Goal: Information Seeking & Learning: Learn about a topic

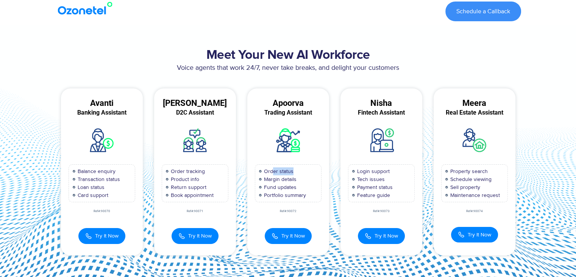
drag, startPoint x: 273, startPoint y: 168, endPoint x: 297, endPoint y: 170, distance: 23.6
click at [297, 170] on li "Order status" at bounding box center [288, 171] width 58 height 8
click at [287, 176] on span "Margin details" at bounding box center [279, 179] width 34 height 8
drag, startPoint x: 183, startPoint y: 169, endPoint x: 200, endPoint y: 172, distance: 16.8
click at [200, 172] on span "Order tracking" at bounding box center [187, 171] width 36 height 8
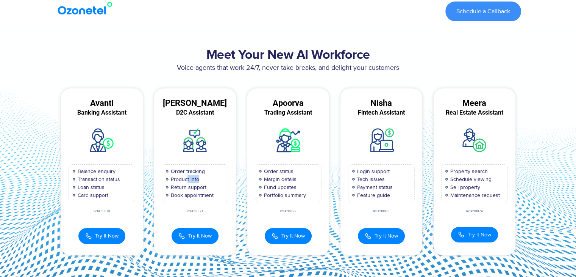
drag, startPoint x: 186, startPoint y: 178, endPoint x: 200, endPoint y: 178, distance: 14.0
click at [199, 178] on li "Product info" at bounding box center [195, 179] width 58 height 8
drag, startPoint x: 180, startPoint y: 186, endPoint x: 194, endPoint y: 186, distance: 14.0
click at [194, 186] on span "Return support" at bounding box center [188, 187] width 38 height 8
click at [199, 194] on span "Book appointment" at bounding box center [191, 195] width 45 height 8
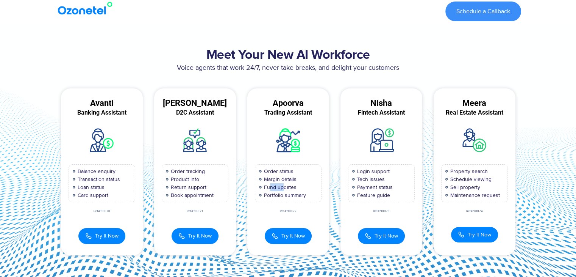
click at [283, 186] on span "Fund updates" at bounding box center [279, 187] width 34 height 8
click at [282, 196] on span "Portfolio summary" at bounding box center [284, 195] width 44 height 8
click at [288, 234] on span "Try It Now" at bounding box center [293, 235] width 23 height 8
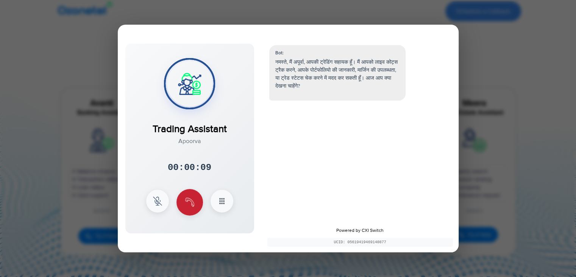
click at [195, 203] on button at bounding box center [190, 202] width 27 height 27
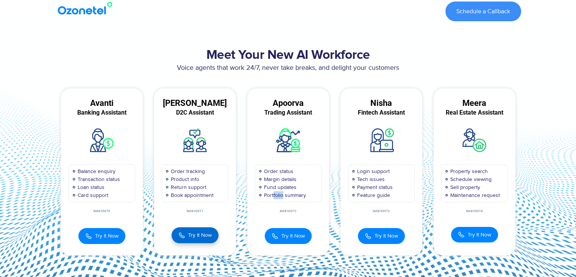
click at [189, 229] on button "Try It Now" at bounding box center [195, 235] width 47 height 16
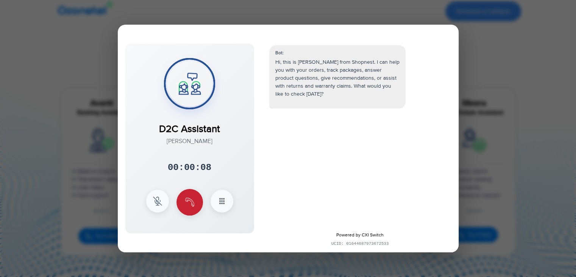
click at [192, 199] on img at bounding box center [189, 201] width 9 height 9
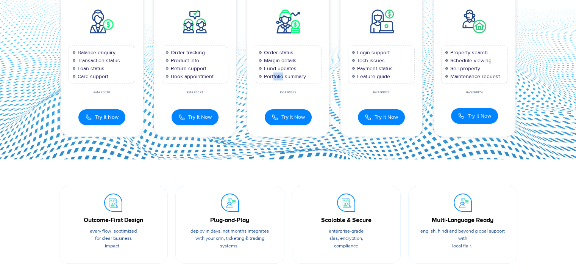
scroll to position [152, 0]
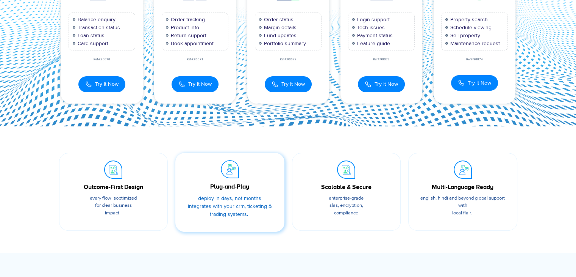
click at [234, 198] on span "Deploy in days, not months integrates with your CRM, ticketing & trading system…" at bounding box center [230, 206] width 84 height 22
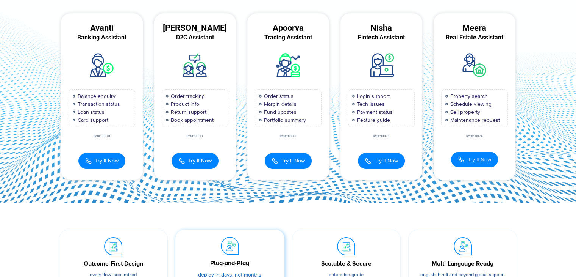
scroll to position [0, 0]
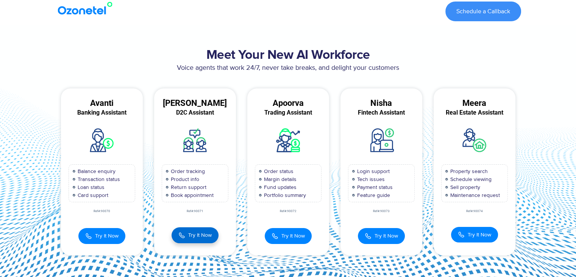
click at [194, 235] on span "Try It Now" at bounding box center [199, 235] width 23 height 8
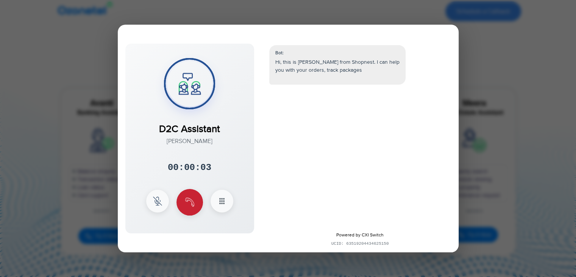
click at [188, 202] on img at bounding box center [189, 201] width 9 height 9
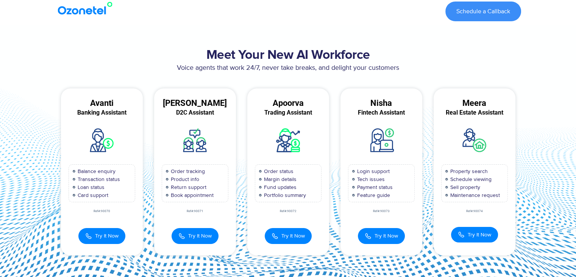
click at [383, 235] on span "Try It Now" at bounding box center [386, 236] width 23 height 8
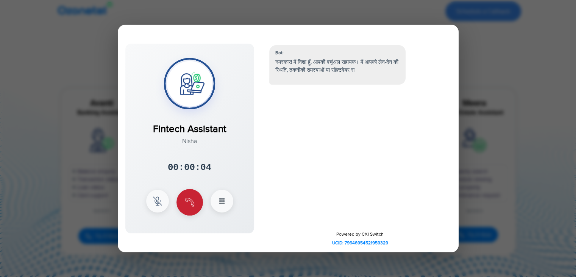
click at [190, 201] on img at bounding box center [189, 201] width 9 height 9
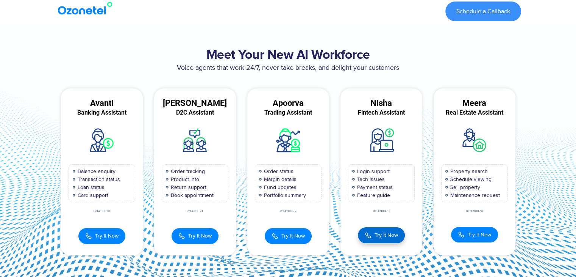
click at [382, 233] on span "Try It Now" at bounding box center [386, 235] width 23 height 8
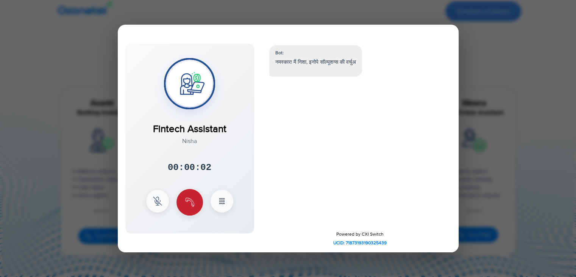
click at [192, 207] on button at bounding box center [190, 202] width 27 height 27
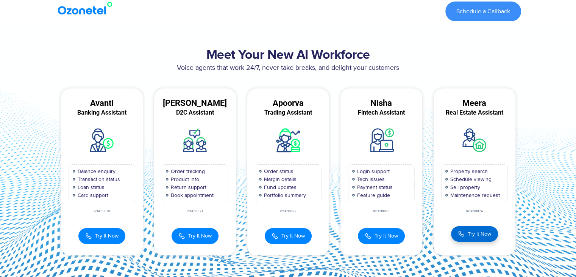
click at [469, 232] on span "Try It Now" at bounding box center [479, 234] width 23 height 8
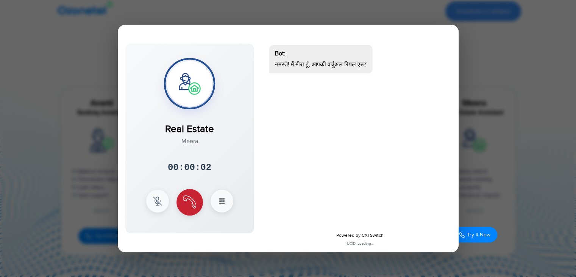
click at [191, 200] on img at bounding box center [189, 201] width 13 height 13
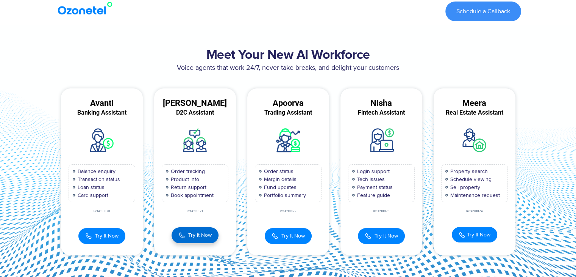
click at [202, 228] on button "Try It Now" at bounding box center [195, 235] width 47 height 16
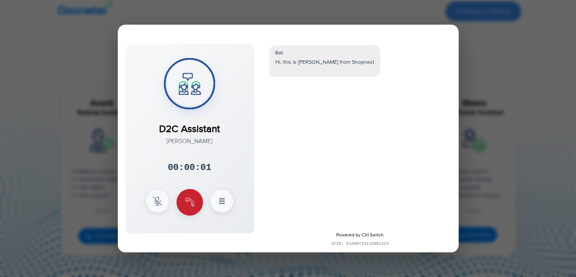
click at [196, 199] on button at bounding box center [190, 202] width 27 height 27
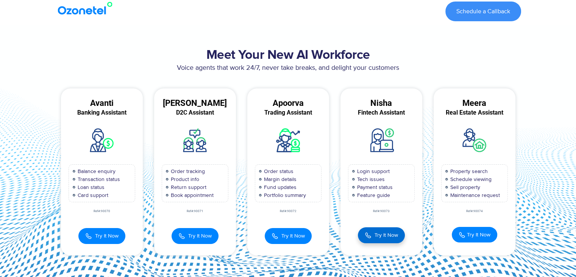
click at [393, 232] on span "Try It Now" at bounding box center [386, 235] width 23 height 8
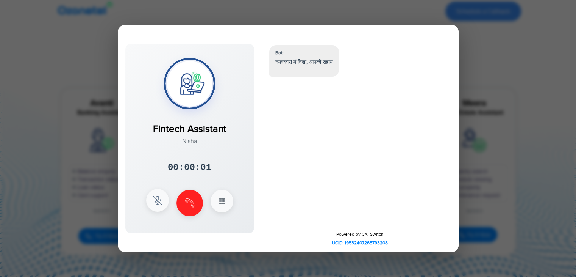
click at [163, 200] on button at bounding box center [157, 200] width 23 height 23
drag, startPoint x: 159, startPoint y: 200, endPoint x: 172, endPoint y: 202, distance: 13.3
click at [159, 200] on img at bounding box center [157, 200] width 9 height 9
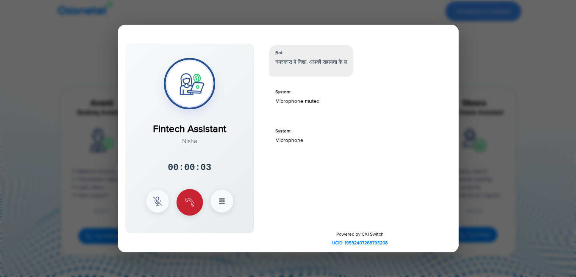
click at [192, 202] on img at bounding box center [189, 201] width 9 height 9
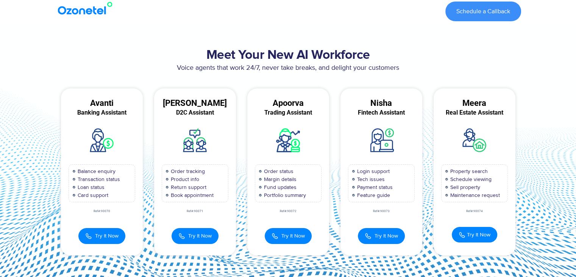
scroll to position [18, 0]
click at [276, 234] on img at bounding box center [275, 235] width 7 height 8
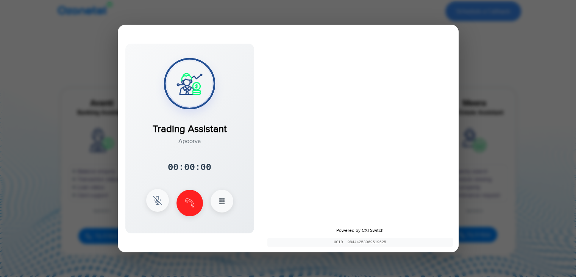
click at [161, 200] on img at bounding box center [157, 200] width 9 height 9
click at [193, 203] on img at bounding box center [189, 201] width 9 height 9
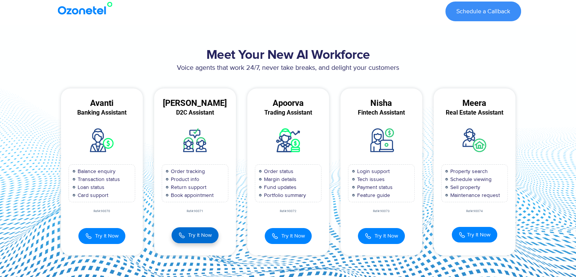
click at [215, 236] on button "Try It Now" at bounding box center [195, 235] width 47 height 16
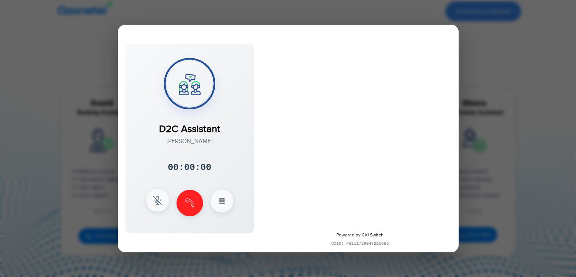
click at [163, 199] on button at bounding box center [157, 200] width 23 height 23
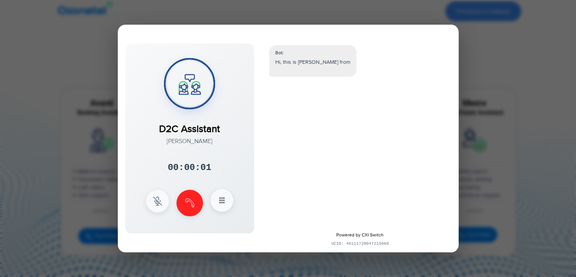
click at [219, 202] on icon at bounding box center [221, 200] width 9 height 9
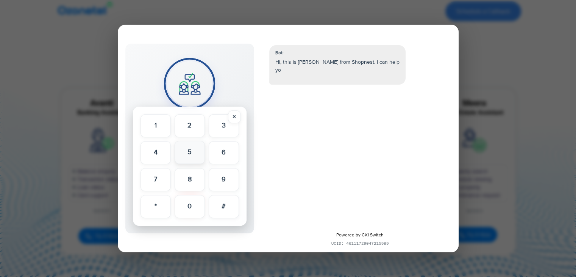
click at [185, 160] on button "5" at bounding box center [190, 152] width 30 height 23
click at [236, 117] on button "3" at bounding box center [224, 125] width 30 height 23
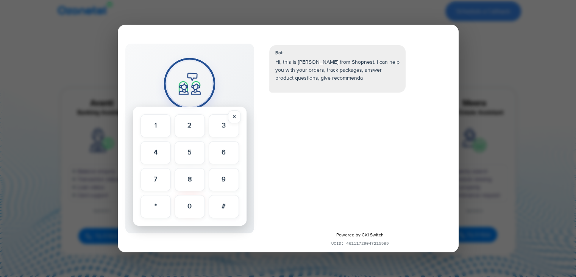
click at [269, 207] on div "Bot: Hi, this is [PERSON_NAME] from Shopnest. I can help you with your orders, …" at bounding box center [360, 132] width 197 height 188
click at [279, 175] on div "Bot: Hi, this is [PERSON_NAME] from Shopnest. I can help you with your orders, …" at bounding box center [360, 132] width 197 height 188
click at [496, 25] on div at bounding box center [288, 138] width 576 height 277
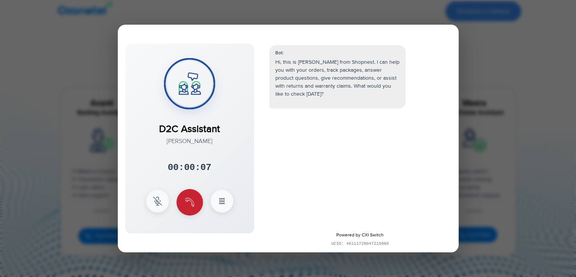
click at [189, 191] on button at bounding box center [190, 202] width 27 height 27
